Goal: Information Seeking & Learning: Learn about a topic

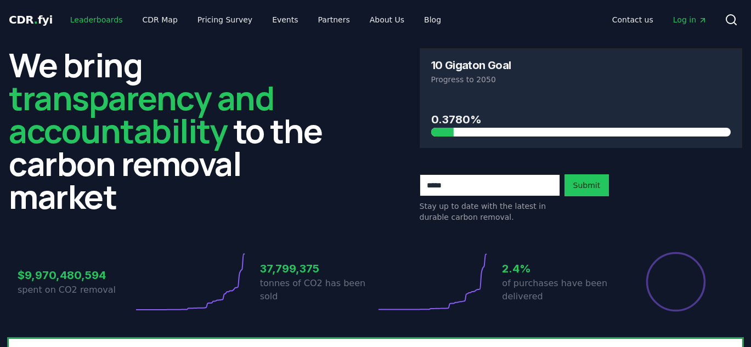
click at [106, 18] on link "Leaderboards" at bounding box center [96, 20] width 70 height 20
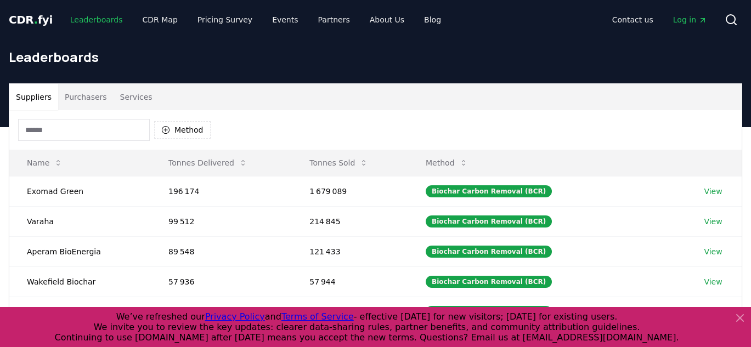
scroll to position [40, 0]
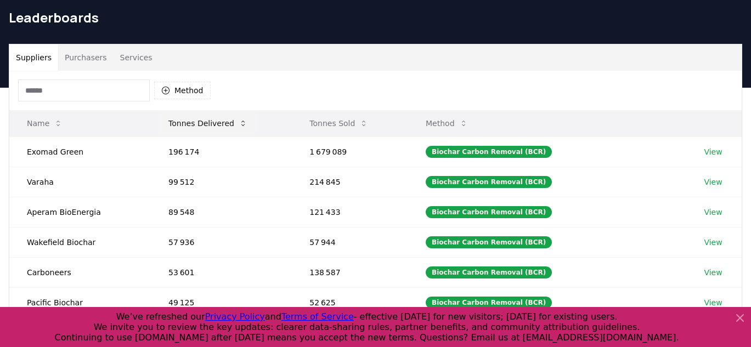
click at [195, 131] on button "Tonnes Delivered" at bounding box center [208, 123] width 97 height 22
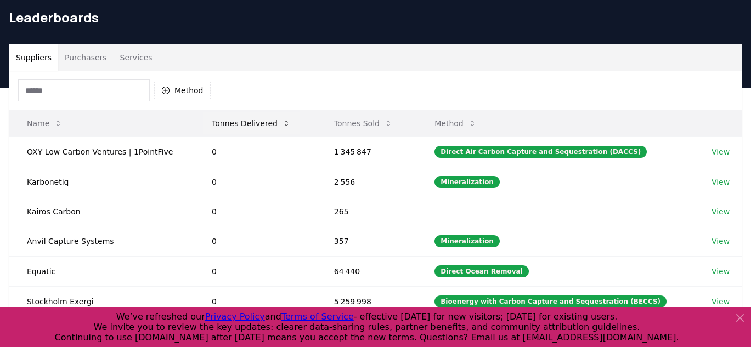
click at [214, 124] on button "Tonnes Delivered" at bounding box center [251, 123] width 97 height 22
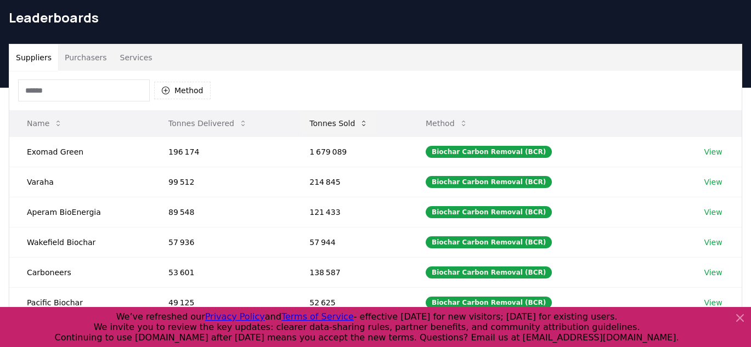
click at [325, 131] on button "Tonnes Sold" at bounding box center [339, 123] width 76 height 22
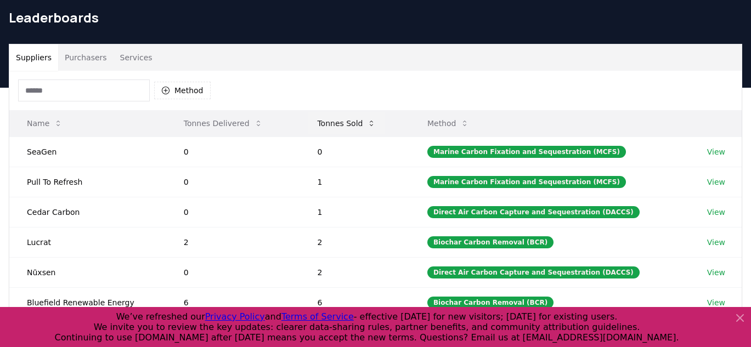
click at [325, 131] on button "Tonnes Sold" at bounding box center [346, 123] width 76 height 22
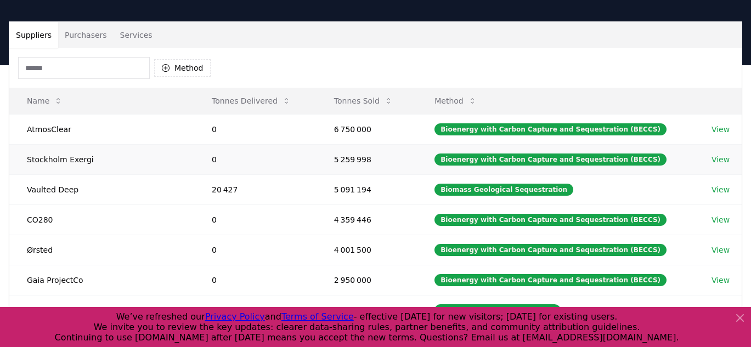
scroll to position [63, 0]
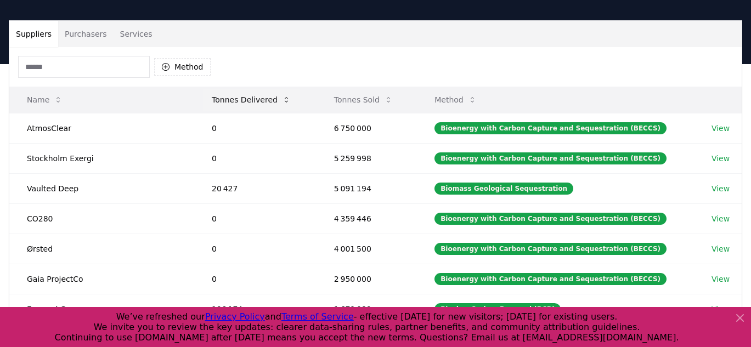
click at [242, 107] on button "Tonnes Delivered" at bounding box center [251, 100] width 97 height 22
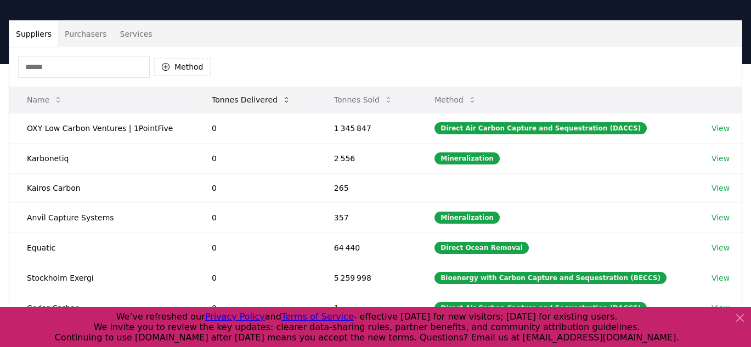
click at [242, 107] on button "Tonnes Delivered" at bounding box center [251, 100] width 97 height 22
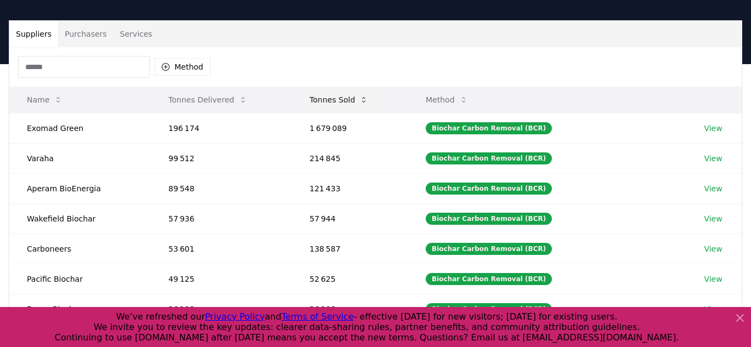
click at [354, 93] on button "Tonnes Sold" at bounding box center [339, 100] width 76 height 22
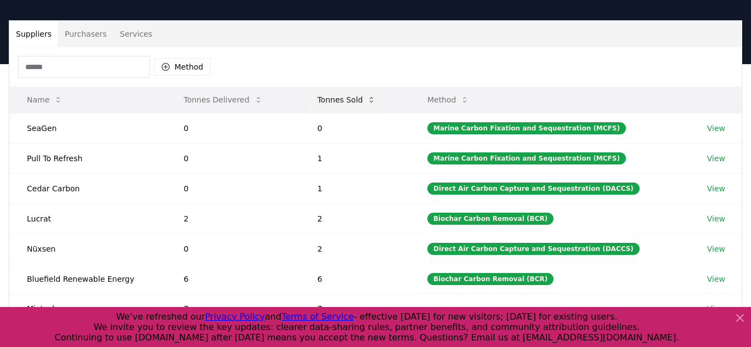
click at [354, 93] on button "Tonnes Sold" at bounding box center [346, 100] width 76 height 22
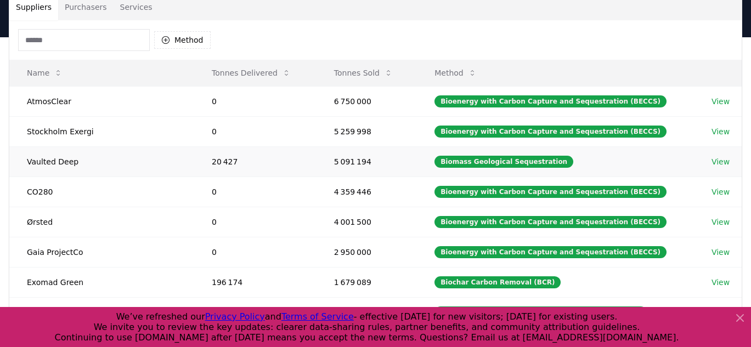
scroll to position [91, 0]
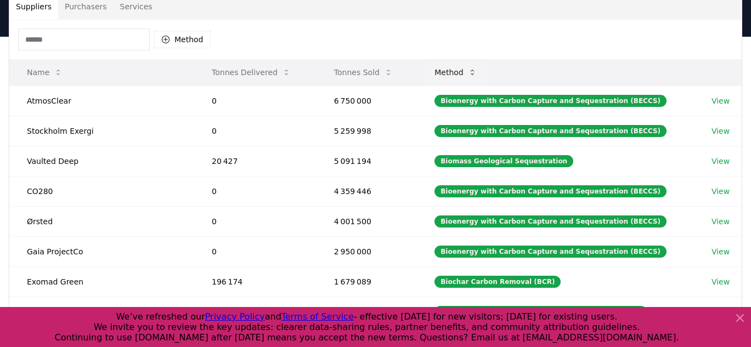
click at [477, 72] on icon at bounding box center [472, 72] width 9 height 9
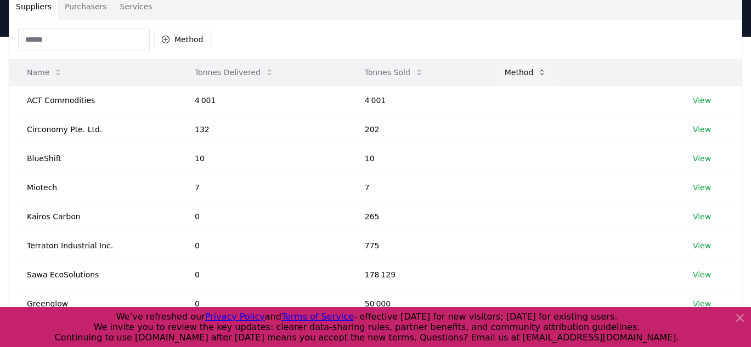
click at [479, 72] on th "Tonnes Sold" at bounding box center [417, 72] width 140 height 26
click at [512, 72] on button "Method" at bounding box center [526, 72] width 60 height 22
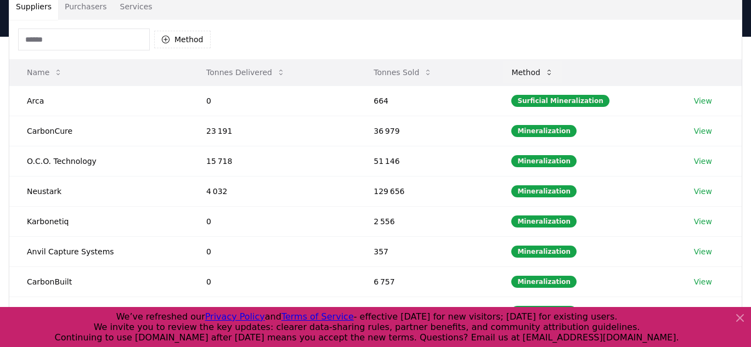
click at [512, 72] on button "Method" at bounding box center [533, 72] width 60 height 22
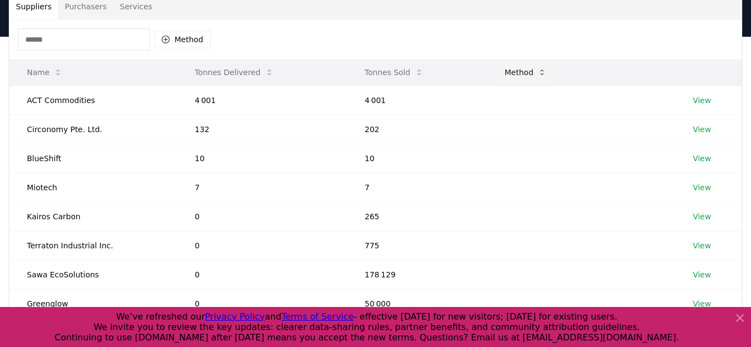
click at [512, 72] on button "Method" at bounding box center [526, 72] width 60 height 22
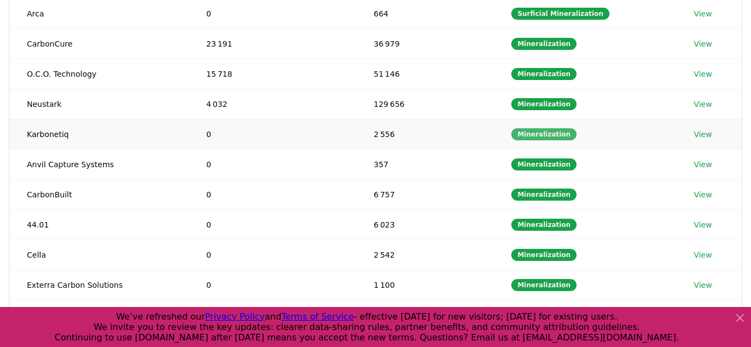
scroll to position [394, 0]
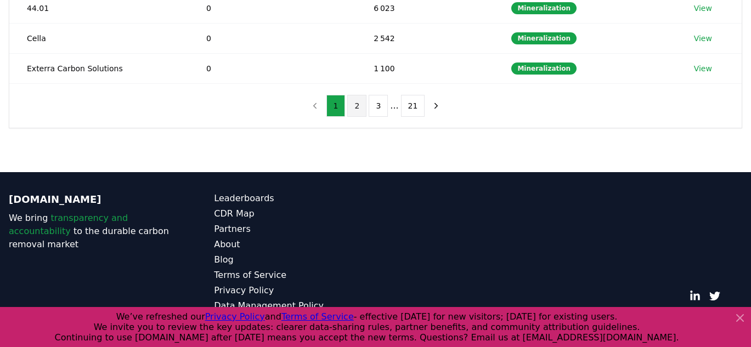
click at [359, 109] on button "2" at bounding box center [356, 106] width 19 height 22
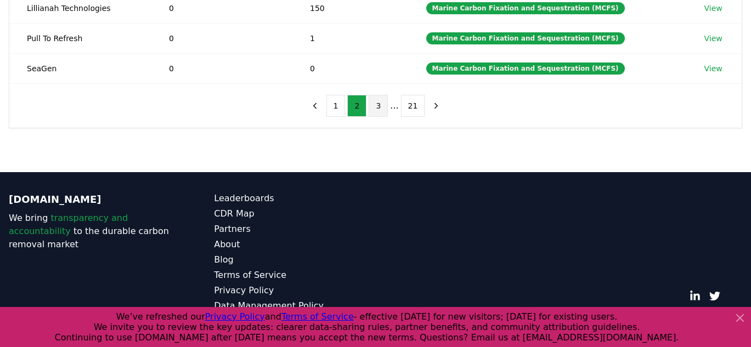
click at [375, 109] on button "3" at bounding box center [378, 106] width 19 height 22
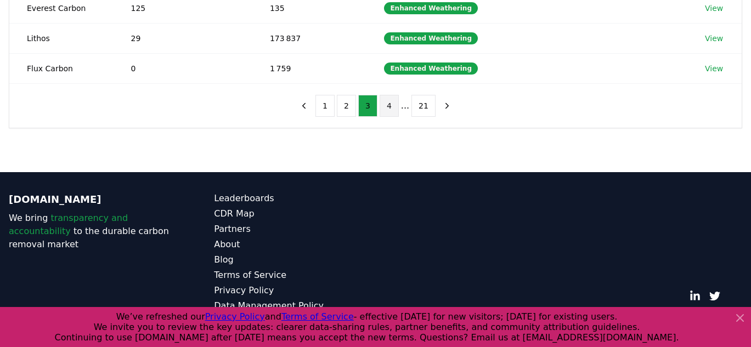
click at [394, 110] on button "4" at bounding box center [389, 106] width 19 height 22
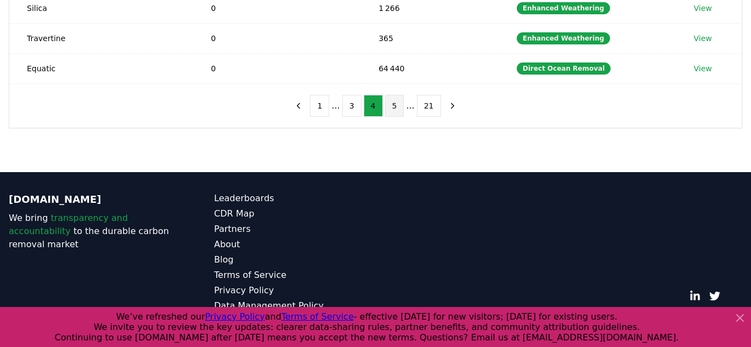
click at [403, 110] on button "5" at bounding box center [394, 106] width 19 height 22
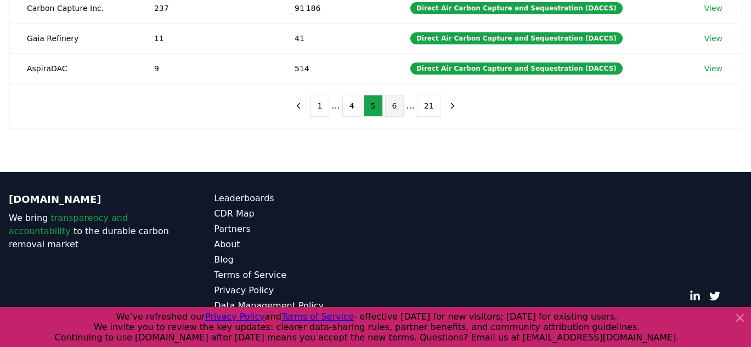
click at [394, 109] on button "6" at bounding box center [394, 106] width 19 height 22
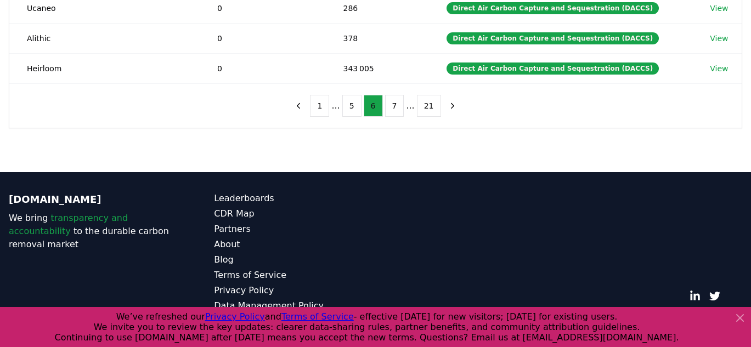
click at [394, 109] on button "7" at bounding box center [394, 106] width 19 height 22
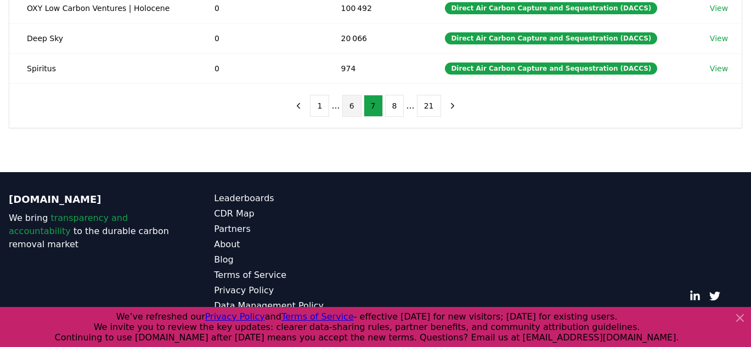
click at [394, 109] on button "8" at bounding box center [394, 106] width 19 height 22
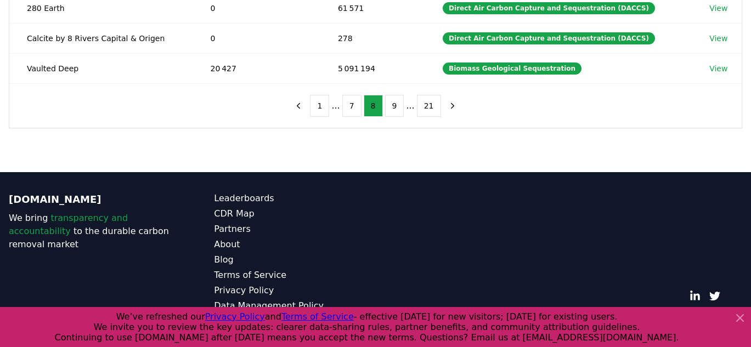
click at [394, 109] on button "9" at bounding box center [394, 106] width 19 height 22
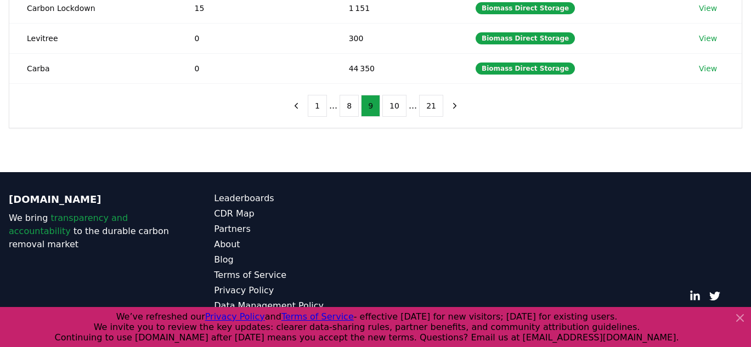
click at [394, 109] on button "10" at bounding box center [394, 106] width 24 height 22
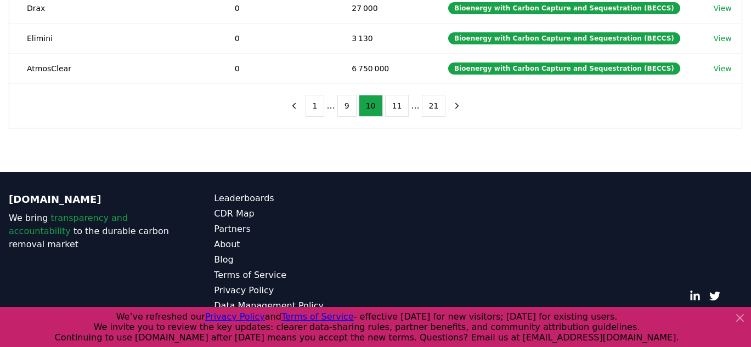
click at [394, 109] on button "11" at bounding box center [397, 106] width 24 height 22
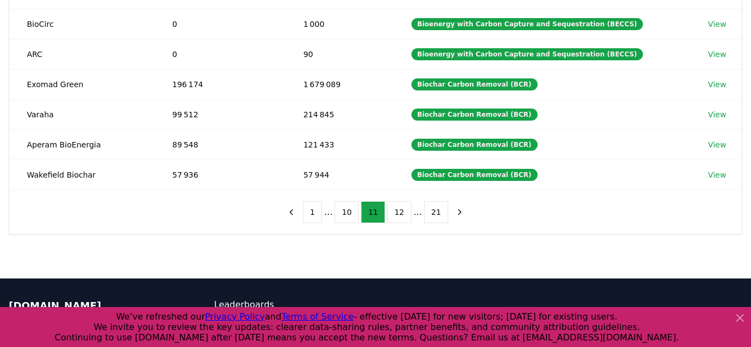
scroll to position [289, 0]
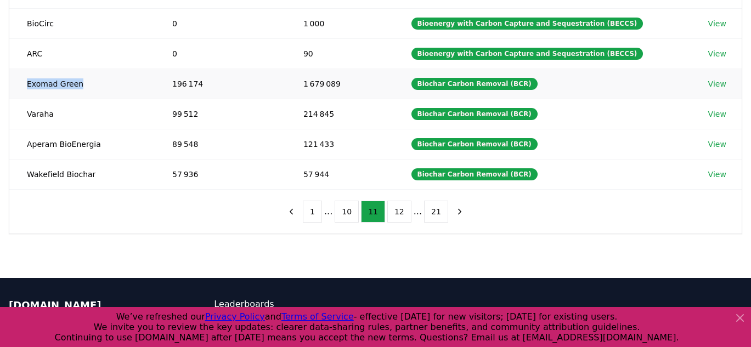
drag, startPoint x: 25, startPoint y: 84, endPoint x: 114, endPoint y: 86, distance: 88.9
click at [114, 86] on td "Exomad Green" at bounding box center [81, 84] width 145 height 30
click at [723, 85] on td "View" at bounding box center [716, 84] width 51 height 30
click at [710, 84] on link "View" at bounding box center [717, 83] width 18 height 11
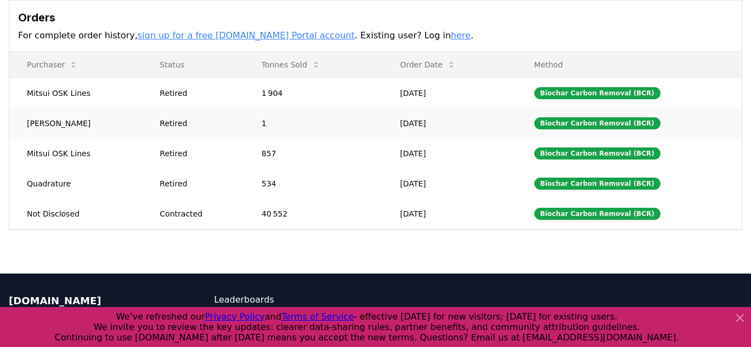
scroll to position [341, 0]
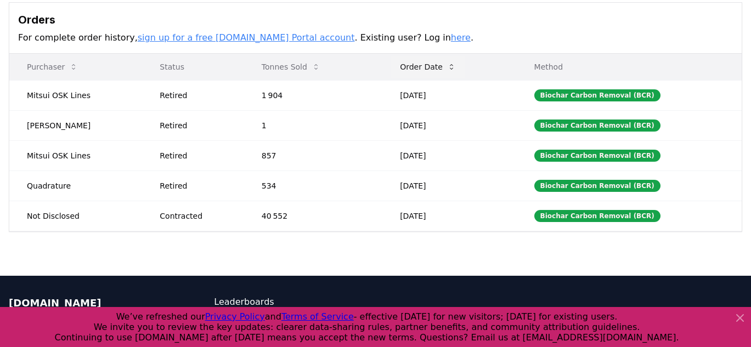
click at [412, 70] on button "Order Date" at bounding box center [428, 67] width 74 height 22
click at [332, 71] on th "Tonnes Sold" at bounding box center [313, 67] width 138 height 26
click at [297, 68] on button "Tonnes Sold" at bounding box center [291, 67] width 76 height 22
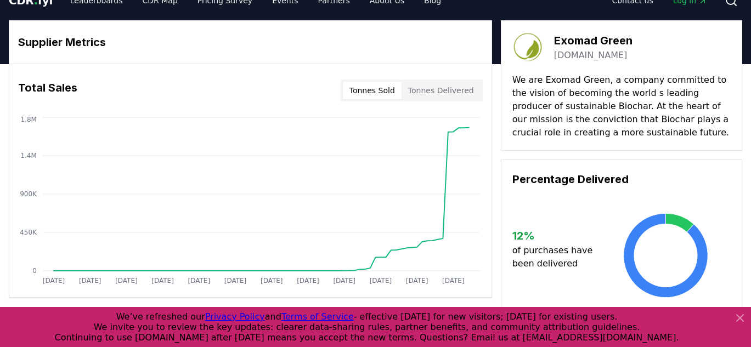
scroll to position [0, 0]
